Goal: Information Seeking & Learning: Learn about a topic

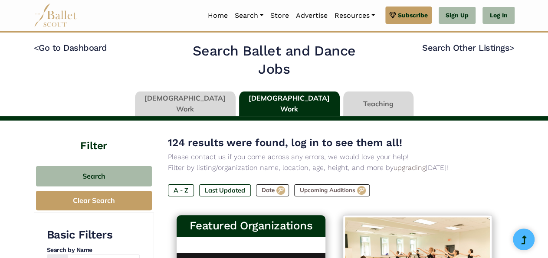
click at [364, 99] on link at bounding box center [378, 104] width 70 height 25
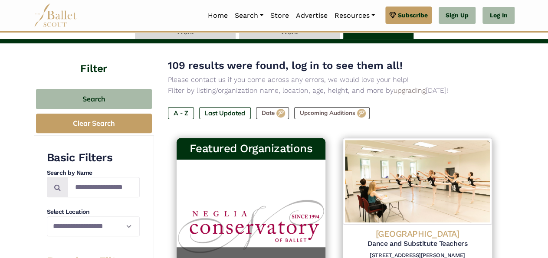
scroll to position [57, 0]
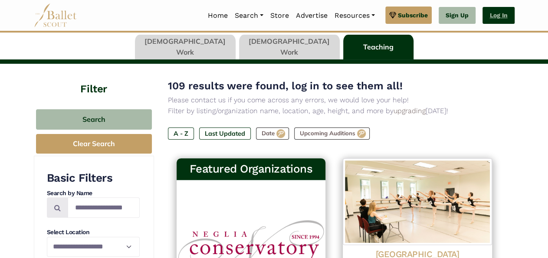
click at [502, 15] on link "Log In" at bounding box center [499, 15] width 32 height 17
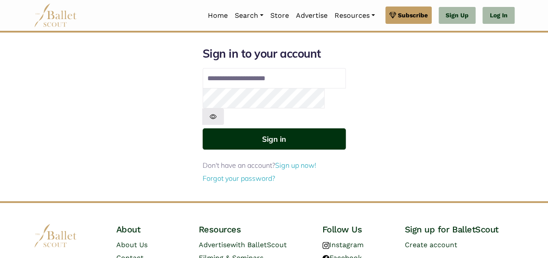
type input "**********"
click at [283, 129] on button "Sign in" at bounding box center [274, 139] width 143 height 21
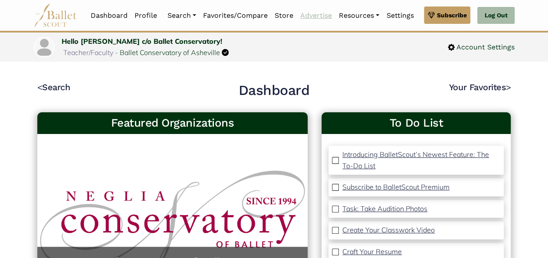
click at [314, 13] on link "Advertise" at bounding box center [316, 16] width 39 height 18
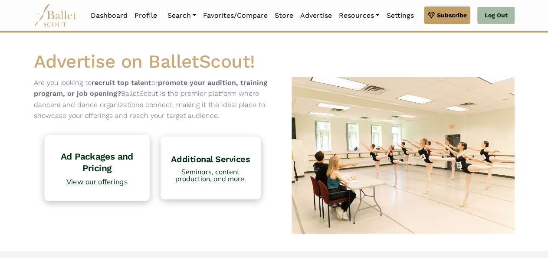
click at [106, 173] on h4 "Ad Packages and Pricing" at bounding box center [97, 163] width 96 height 24
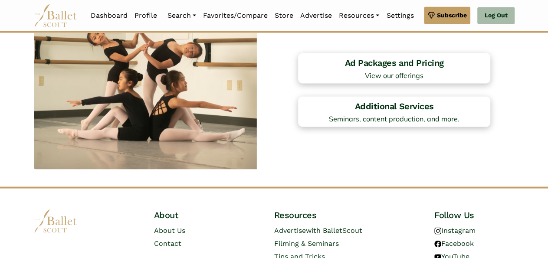
scroll to position [688, 0]
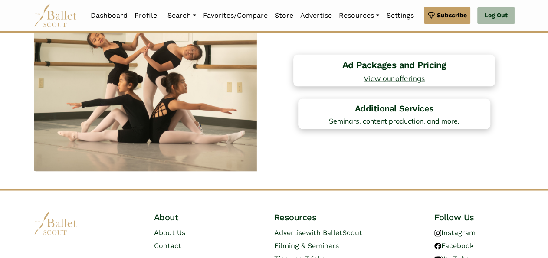
click at [435, 62] on link "Ad Packages and Pricing View our offerings" at bounding box center [395, 70] width 202 height 32
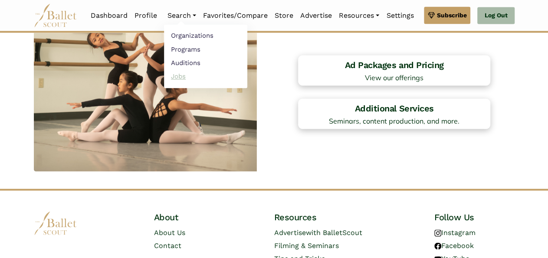
click at [175, 74] on link "Jobs" at bounding box center [205, 75] width 83 height 13
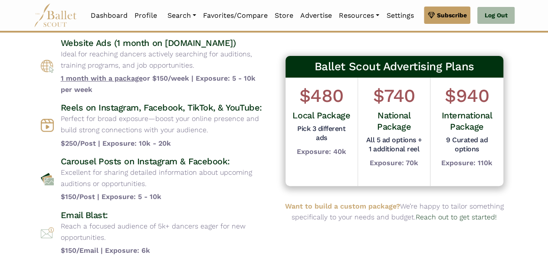
scroll to position [86, 0]
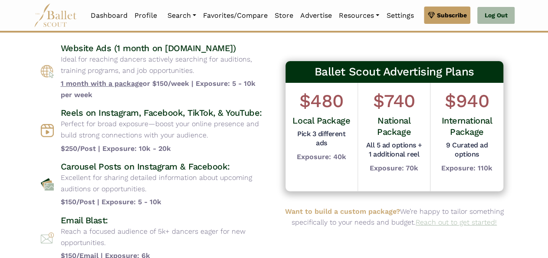
click at [477, 224] on link "Reach out to get started!" at bounding box center [456, 222] width 81 height 8
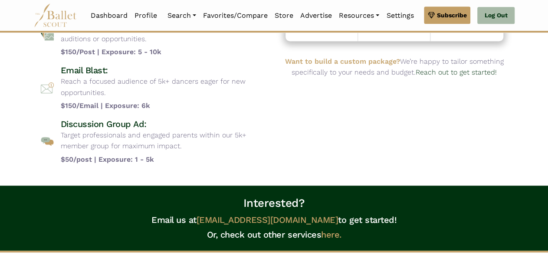
scroll to position [234, 0]
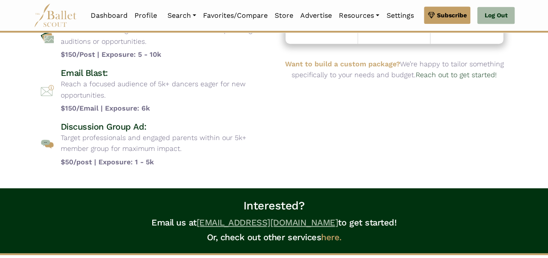
click at [304, 225] on link "[EMAIL_ADDRESS][DOMAIN_NAME]" at bounding box center [268, 223] width 142 height 10
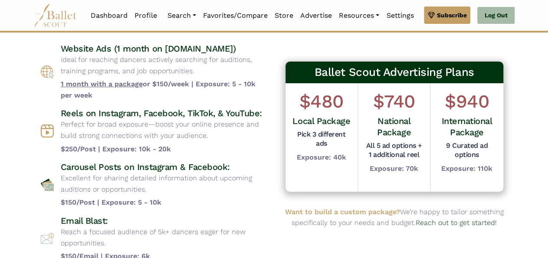
scroll to position [88, 0]
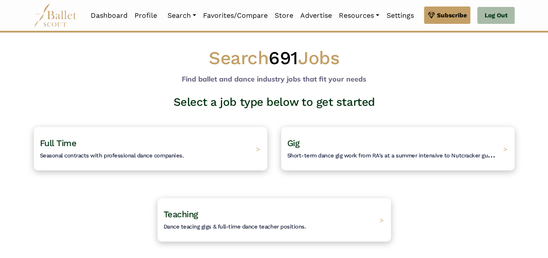
click at [178, 146] on h4 "Full Time Seasonal contracts with professional dance companies." at bounding box center [112, 149] width 144 height 23
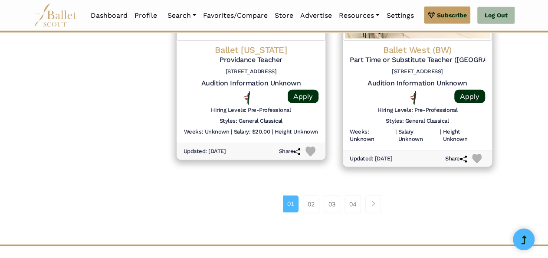
scroll to position [1210, 0]
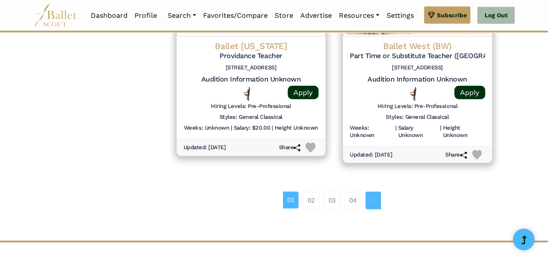
click at [376, 197] on span "Page navigation example" at bounding box center [373, 200] width 6 height 6
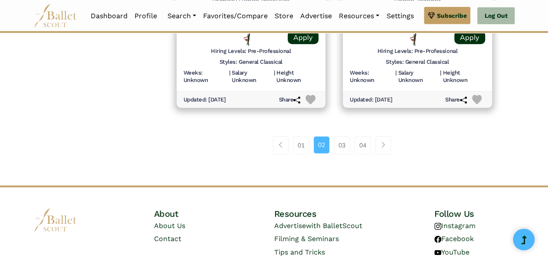
scroll to position [1265, 0]
click at [343, 145] on link "03" at bounding box center [342, 144] width 17 height 17
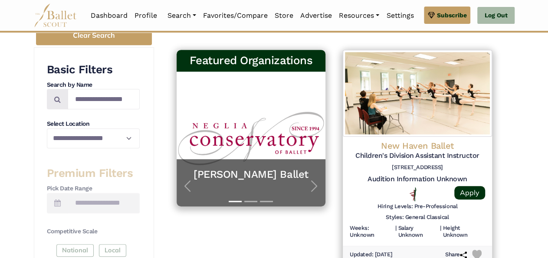
scroll to position [188, 0]
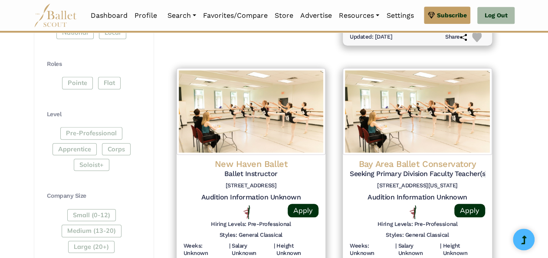
drag, startPoint x: 0, startPoint y: 0, endPoint x: 552, endPoint y: 255, distance: 608.5
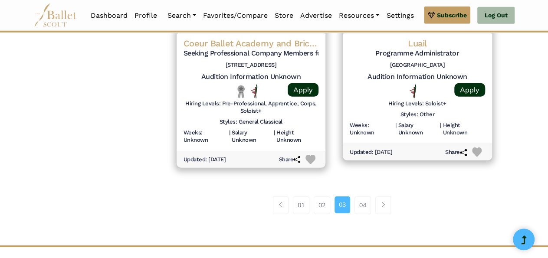
scroll to position [1234, 0]
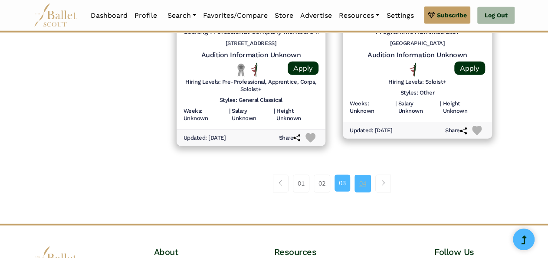
click at [364, 178] on link "04" at bounding box center [363, 183] width 17 height 17
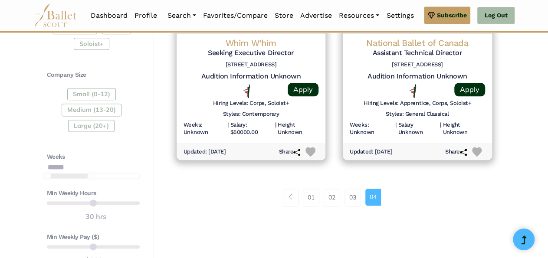
scroll to position [512, 0]
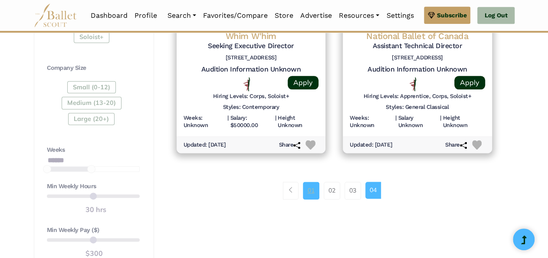
click at [311, 192] on link "01" at bounding box center [311, 190] width 17 height 17
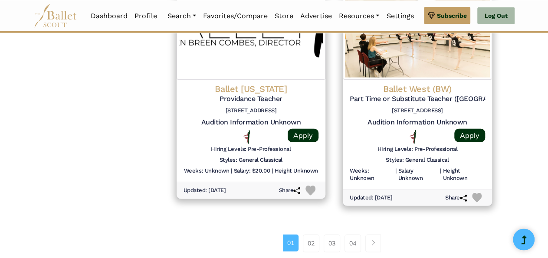
scroll to position [1169, 0]
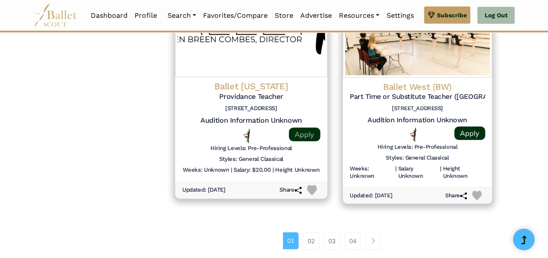
click at [306, 136] on link "Apply" at bounding box center [304, 135] width 31 height 14
